Goal: Information Seeking & Learning: Learn about a topic

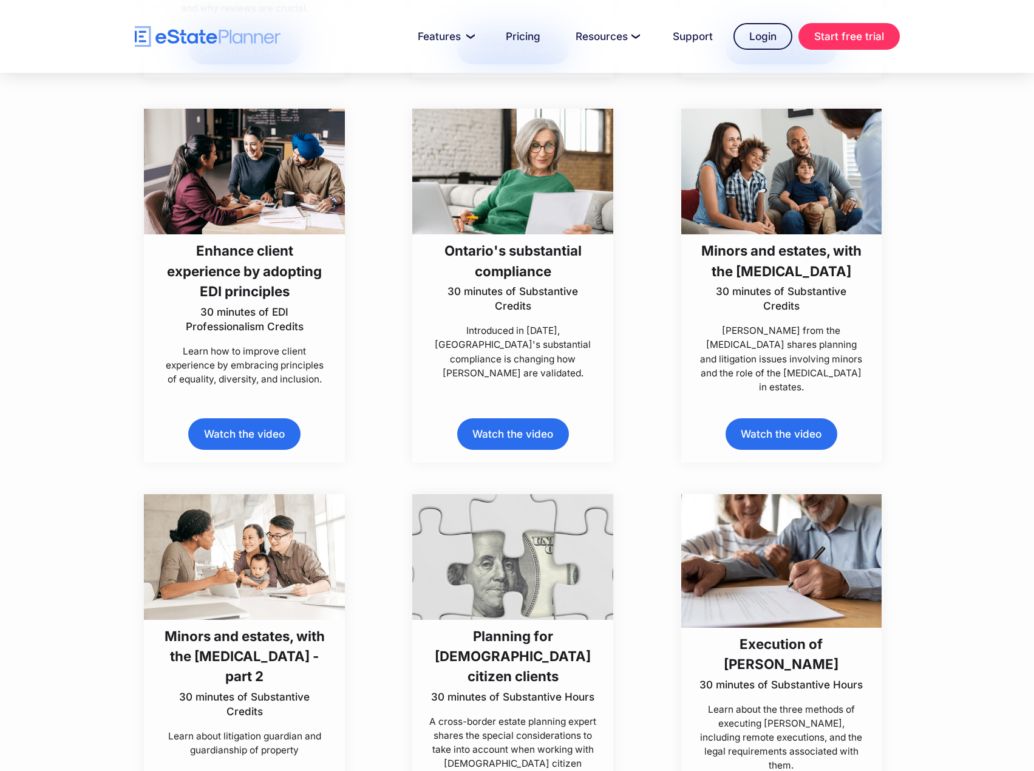
scroll to position [3887, 0]
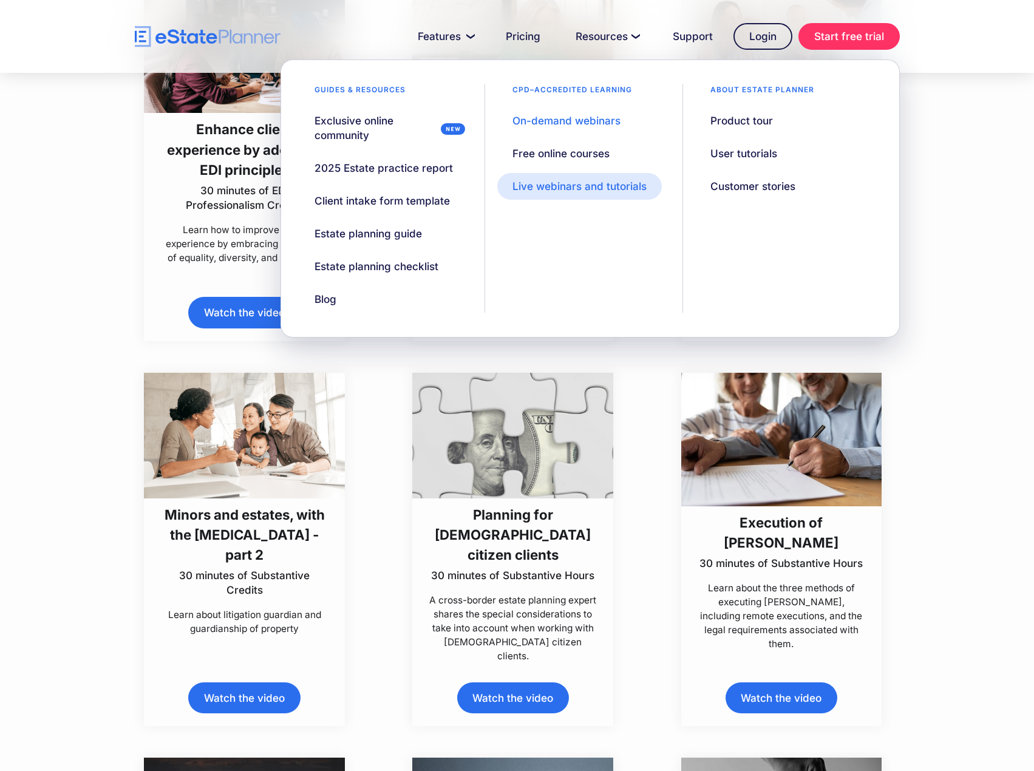
click at [590, 185] on div "Live webinars and tutorials" at bounding box center [580, 186] width 134 height 15
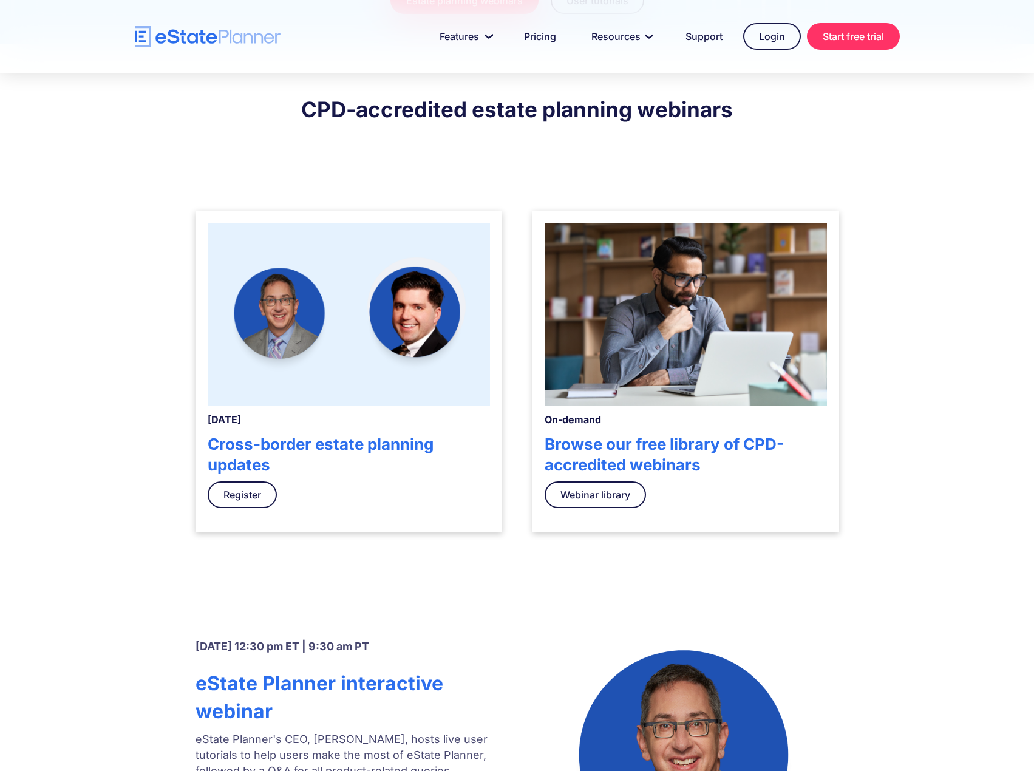
scroll to position [364, 0]
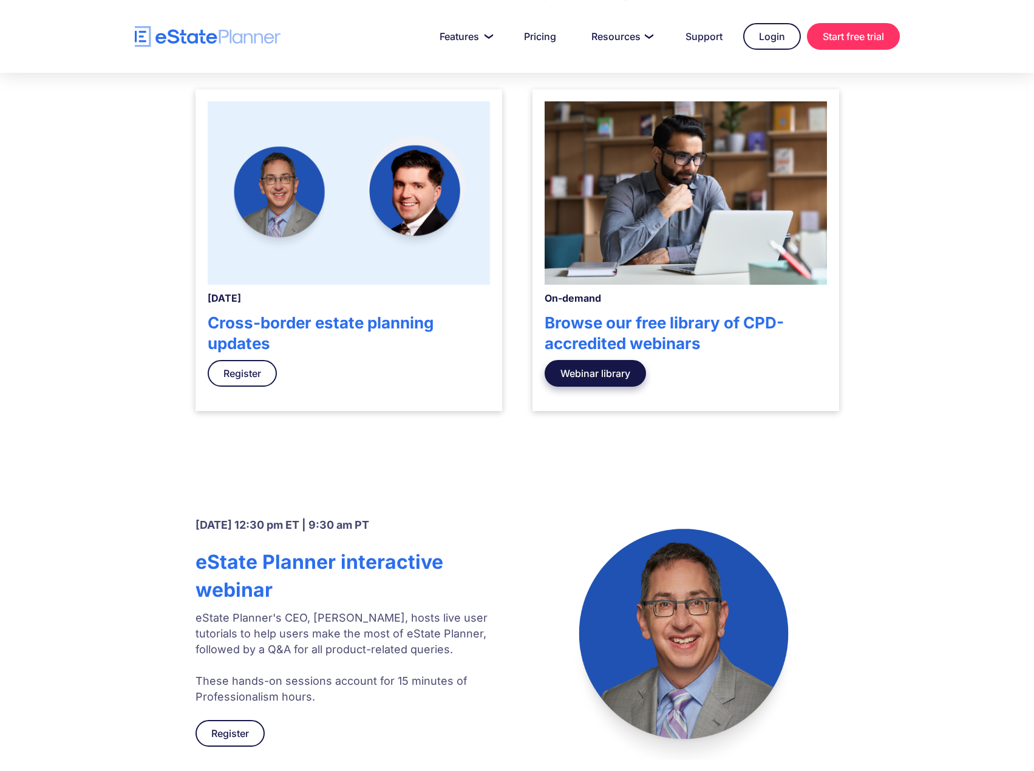
click at [588, 367] on link "Webinar library" at bounding box center [595, 373] width 101 height 27
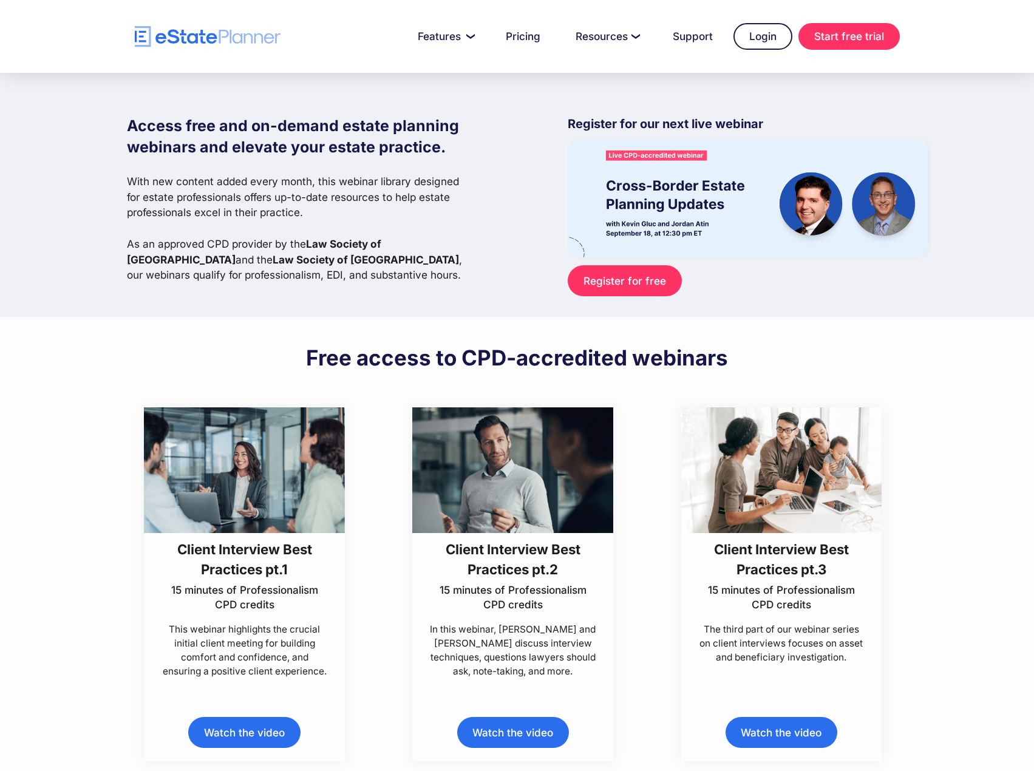
scroll to position [121, 0]
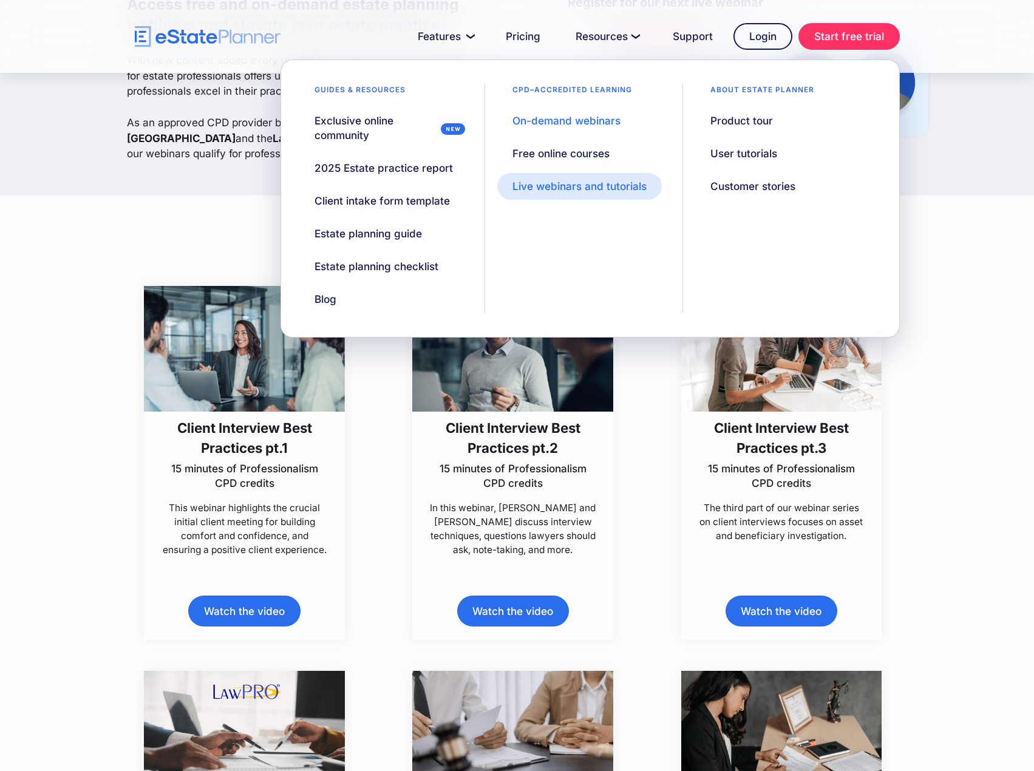
click at [576, 176] on link "Live webinars and tutorials" at bounding box center [579, 186] width 165 height 27
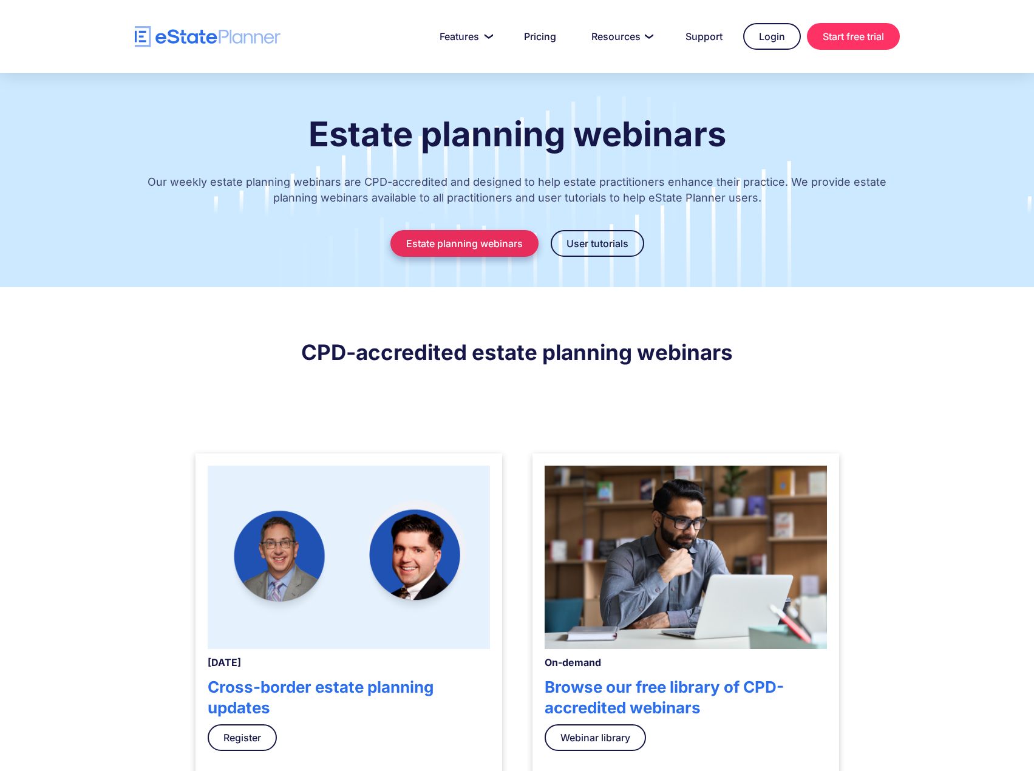
click at [483, 248] on link "Estate planning webinars" at bounding box center [465, 243] width 148 height 27
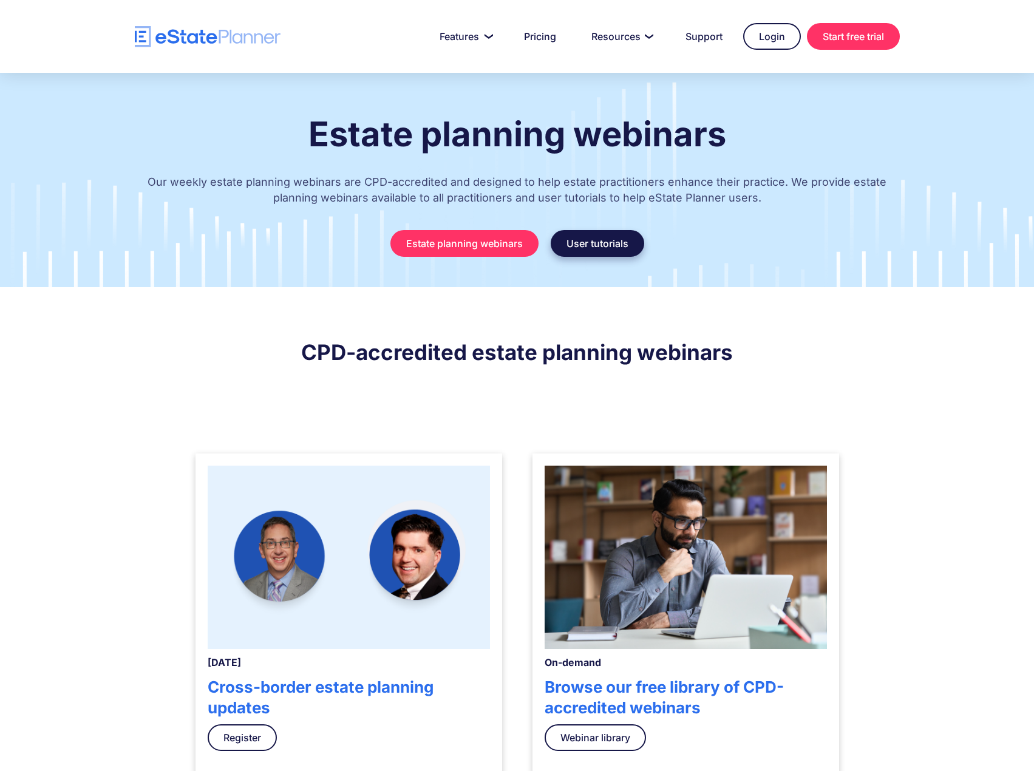
click at [610, 236] on link "User tutorials" at bounding box center [598, 243] width 94 height 27
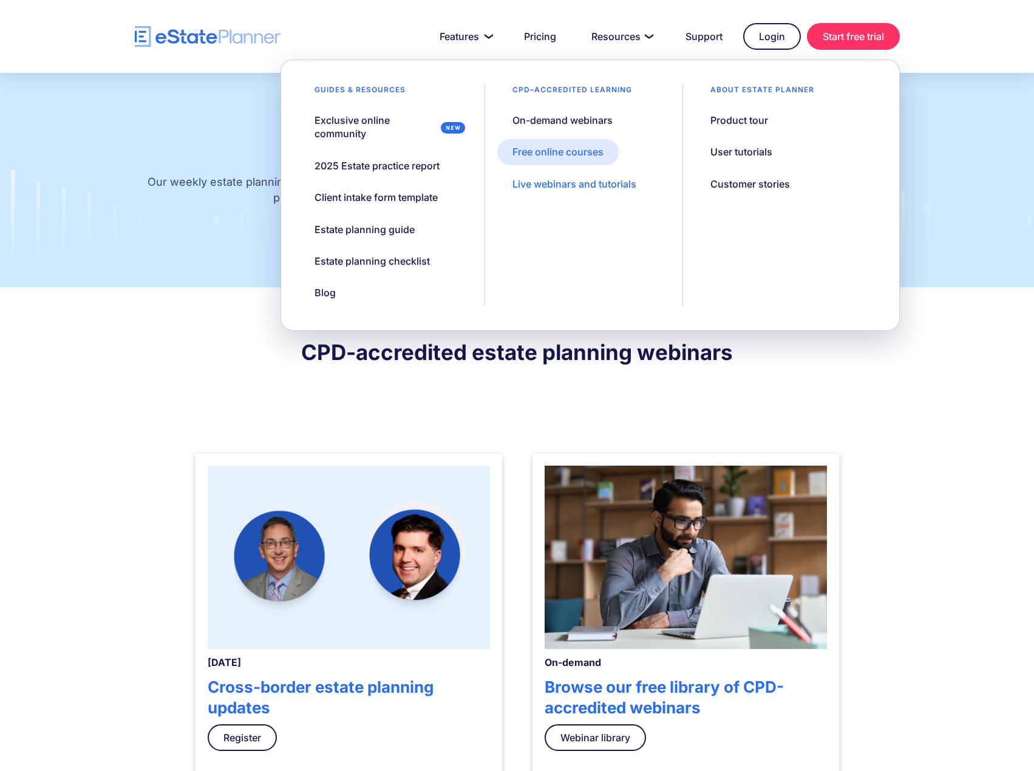
click at [567, 159] on div "Free online courses" at bounding box center [558, 151] width 91 height 13
